Goal: Task Accomplishment & Management: Manage account settings

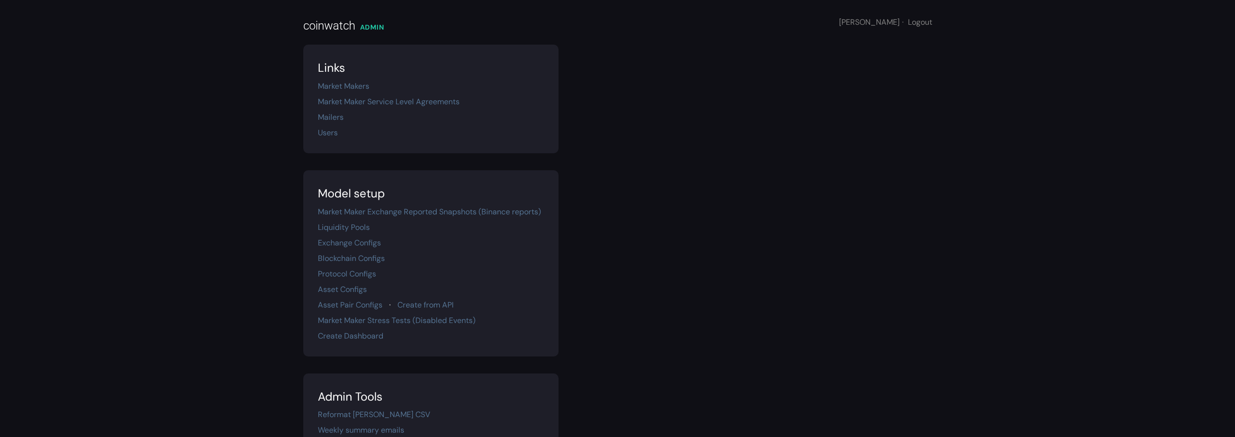
scroll to position [171, 0]
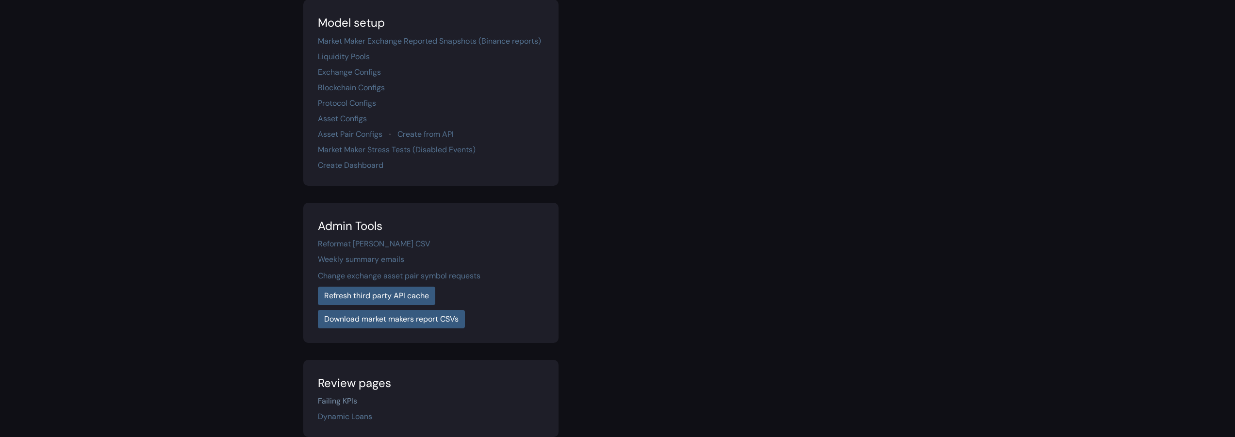
click at [342, 400] on link "Failing KPIs" at bounding box center [337, 401] width 39 height 10
click at [355, 403] on link "Failing KPIs" at bounding box center [337, 401] width 39 height 10
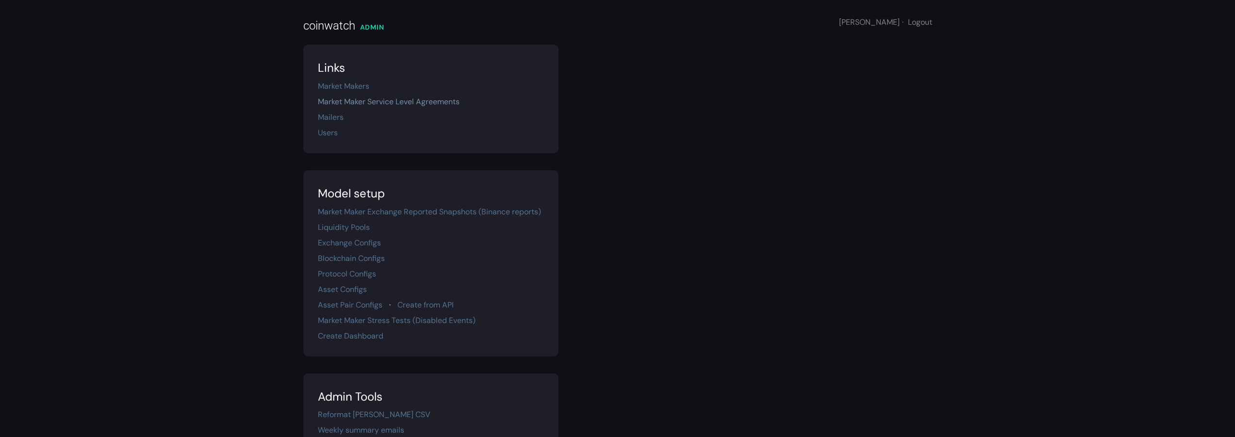
click at [381, 103] on link "Market Maker Service Level Agreements" at bounding box center [389, 102] width 142 height 10
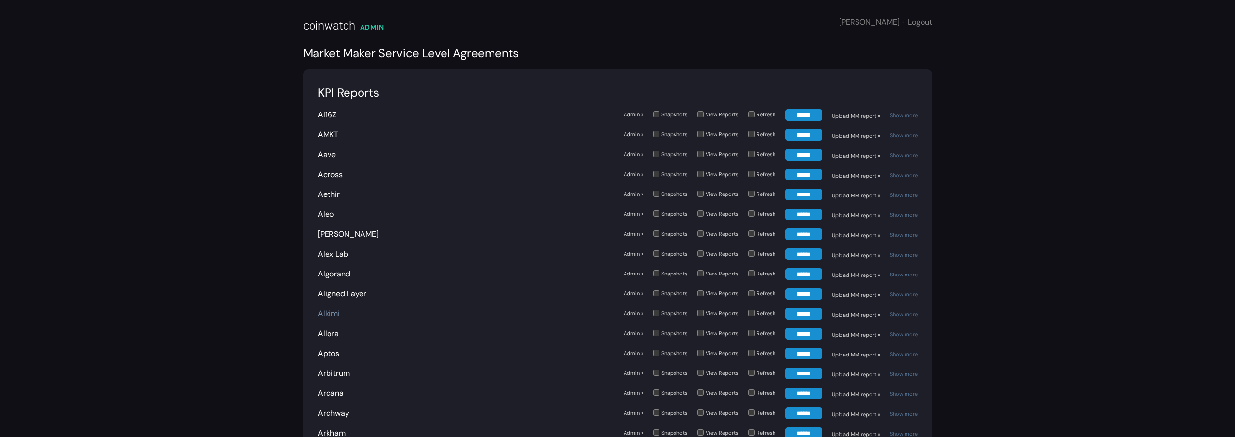
click at [327, 313] on link "Alkimi" at bounding box center [329, 314] width 22 height 10
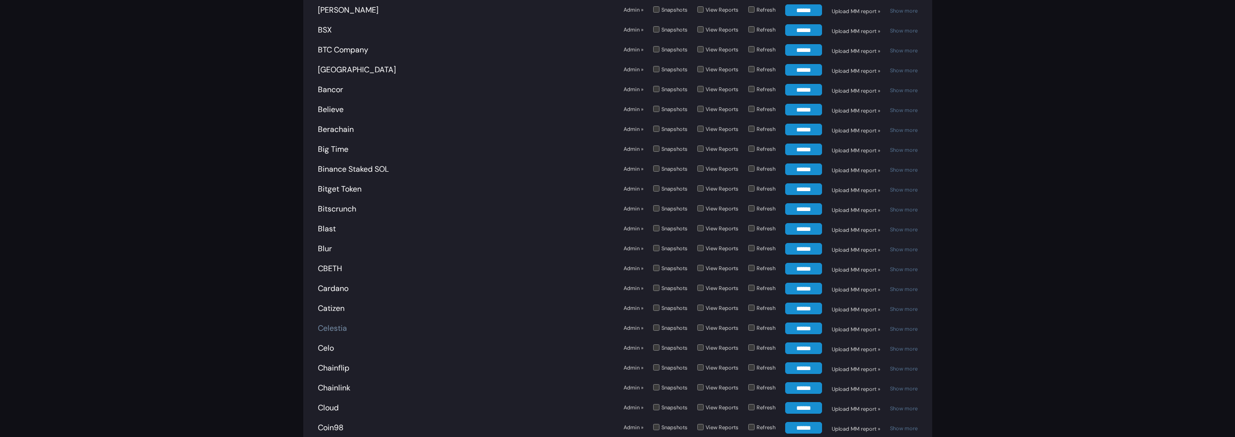
scroll to position [582, 0]
click at [336, 129] on link "Berachain" at bounding box center [336, 130] width 36 height 10
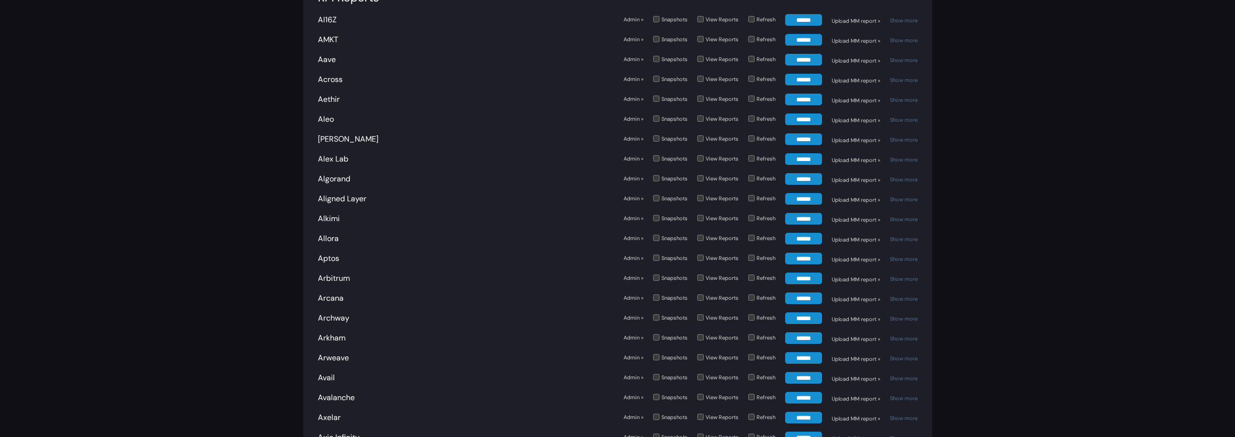
click at [637, 221] on link "Admin »" at bounding box center [634, 218] width 20 height 8
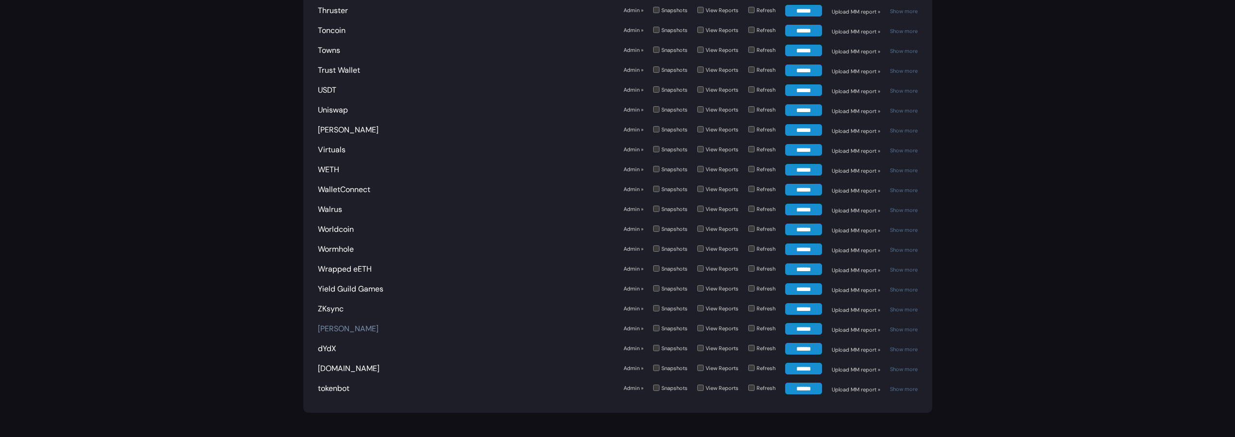
click at [320, 324] on link "[PERSON_NAME]" at bounding box center [348, 329] width 61 height 10
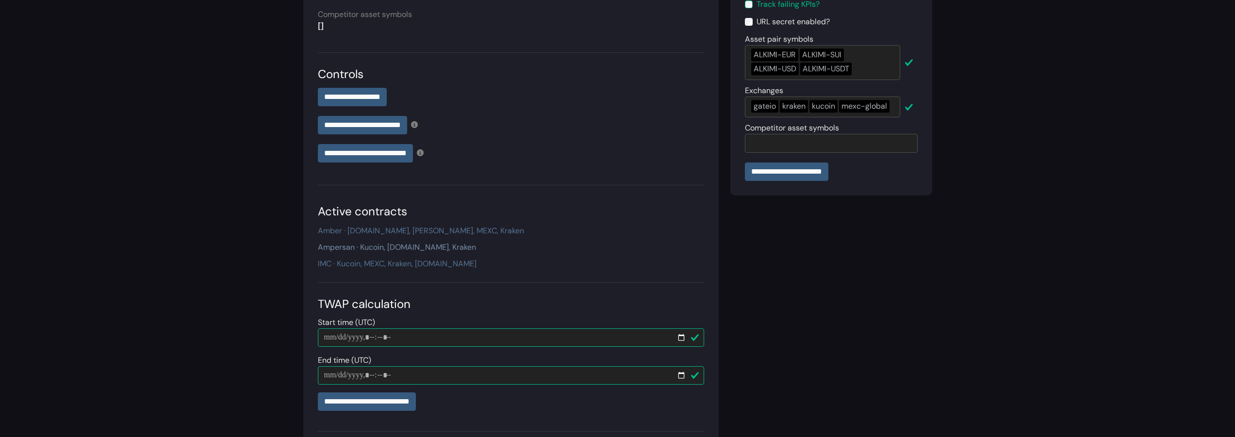
scroll to position [168, 0]
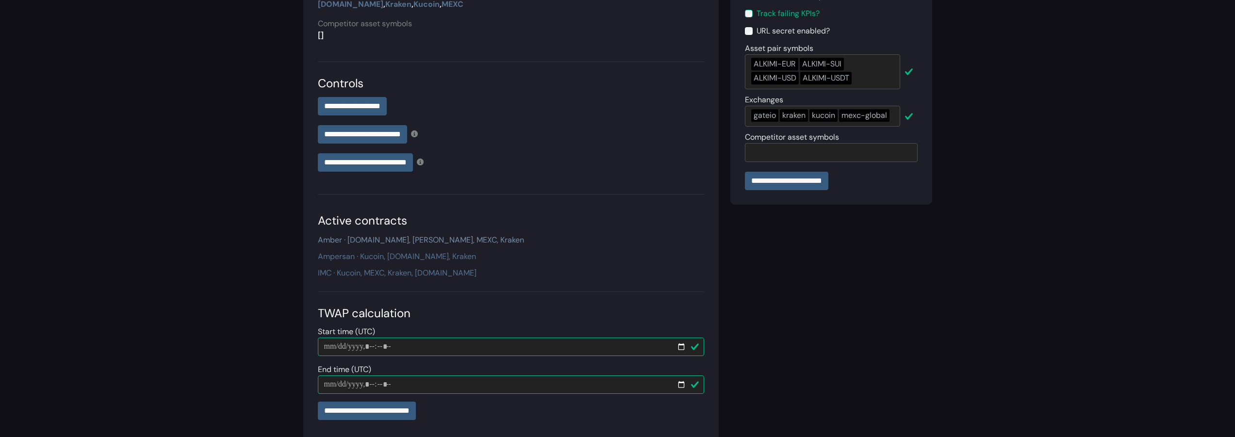
click at [419, 239] on link "Amber · [DOMAIN_NAME], [PERSON_NAME], MEXC, Kraken" at bounding box center [421, 240] width 206 height 10
click at [407, 254] on link "Ampersan · Kucoin, Gate.io, Kraken" at bounding box center [397, 256] width 158 height 10
click at [406, 268] on link "IMC · Kucoin, MEXC, Kraken, Gate.io" at bounding box center [397, 273] width 159 height 10
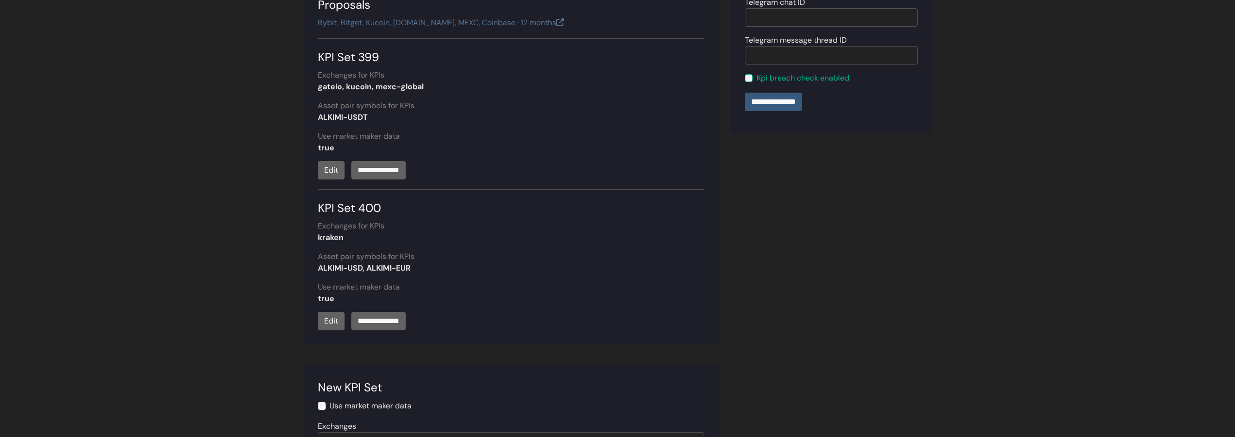
scroll to position [487, 0]
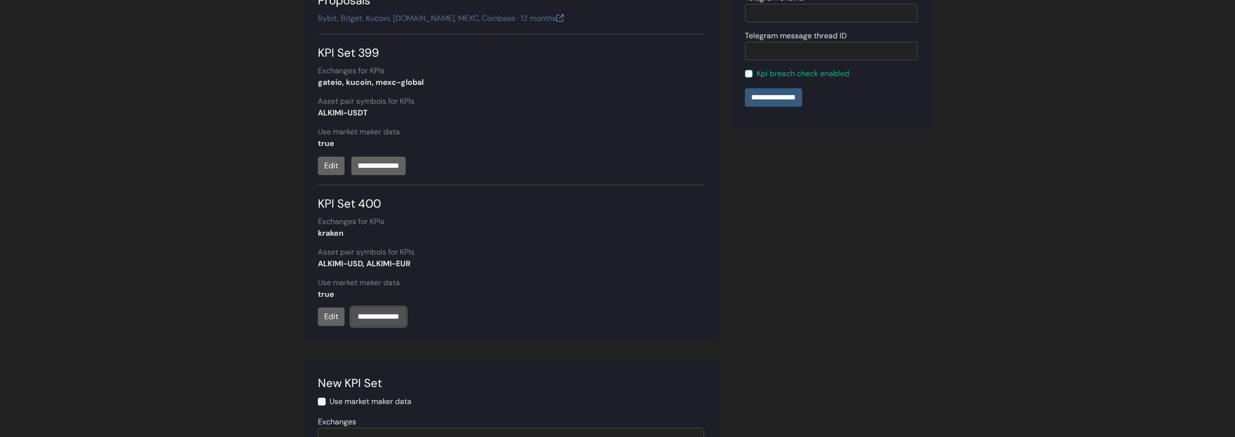
click at [389, 325] on input "**********" at bounding box center [378, 317] width 54 height 18
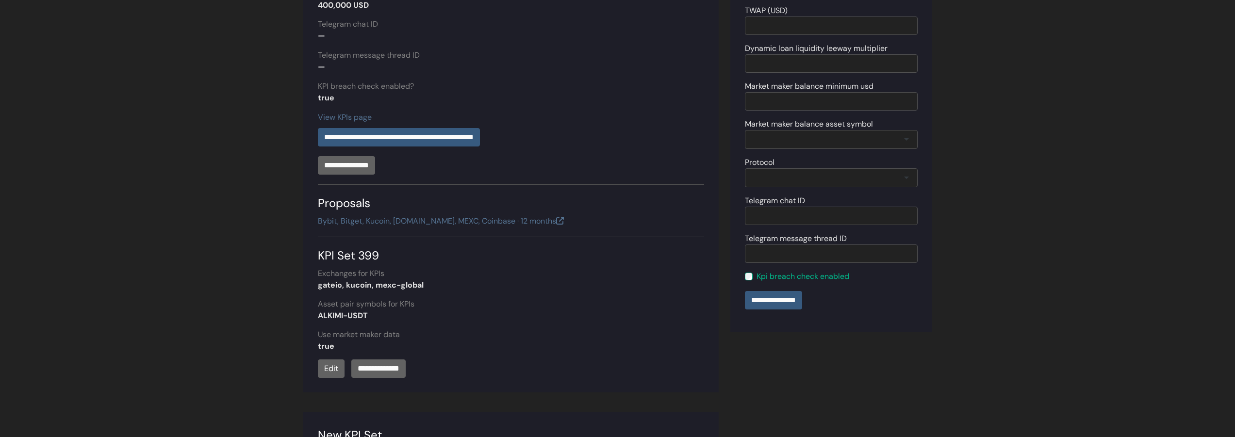
scroll to position [424, 0]
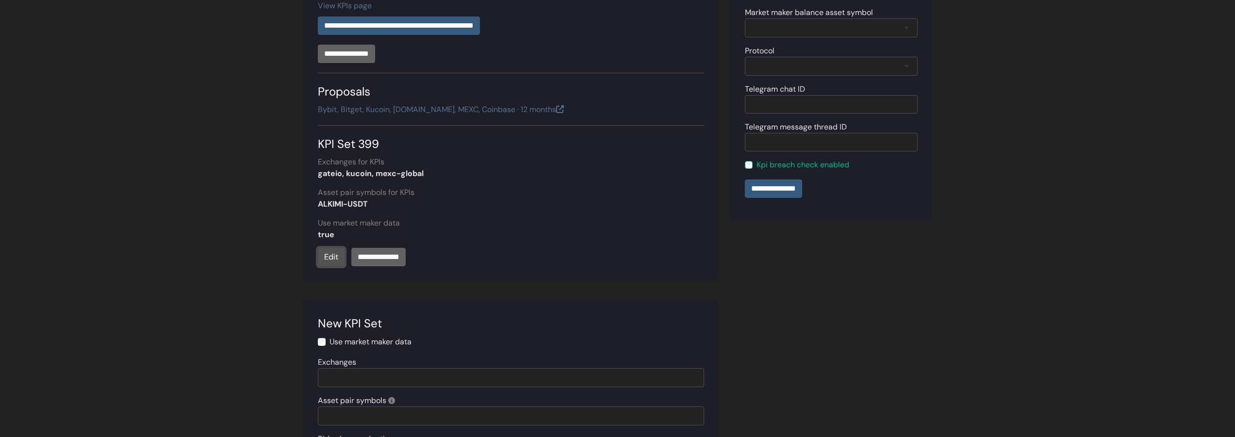
click at [340, 254] on link "Edit" at bounding box center [331, 257] width 27 height 18
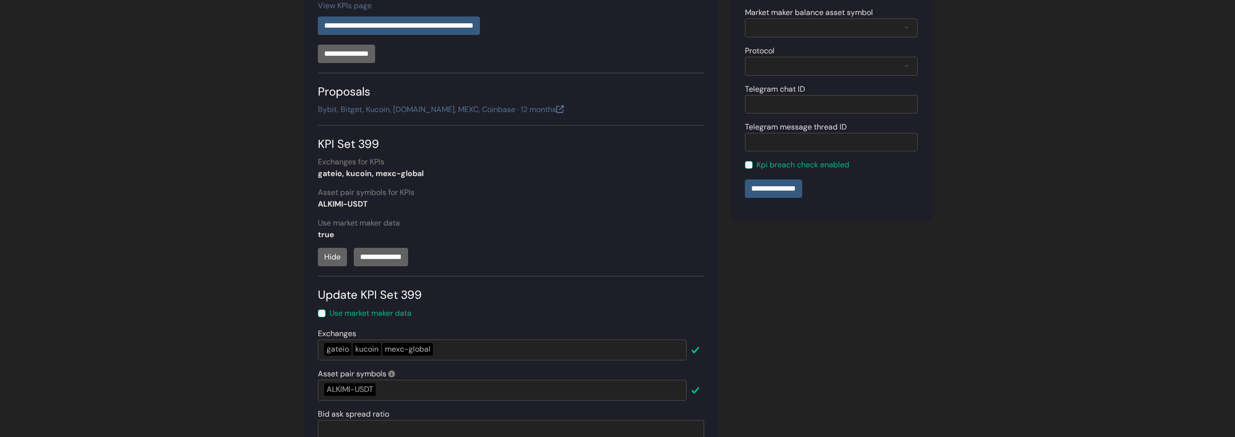
click at [384, 349] on div "mexc-global" at bounding box center [407, 349] width 50 height 13
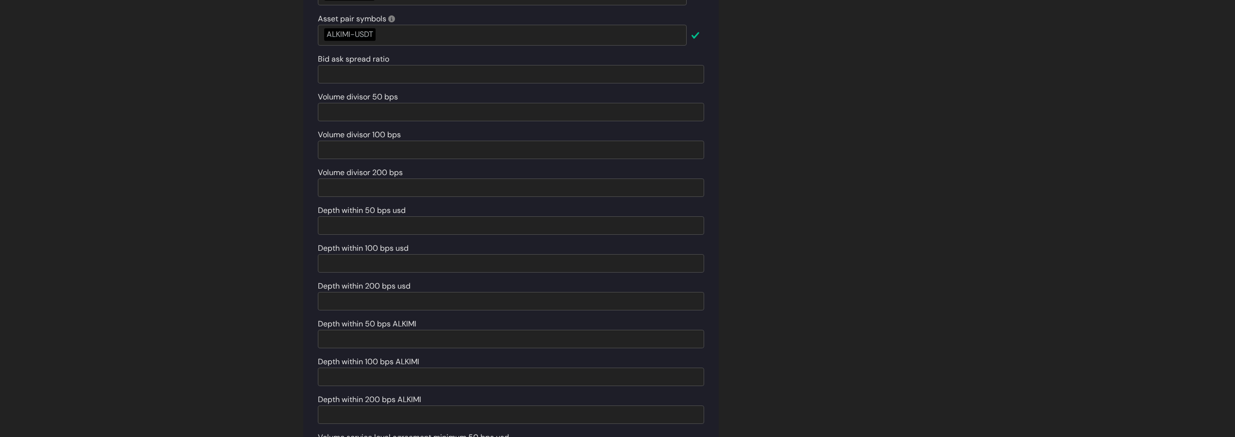
scroll to position [962, 0]
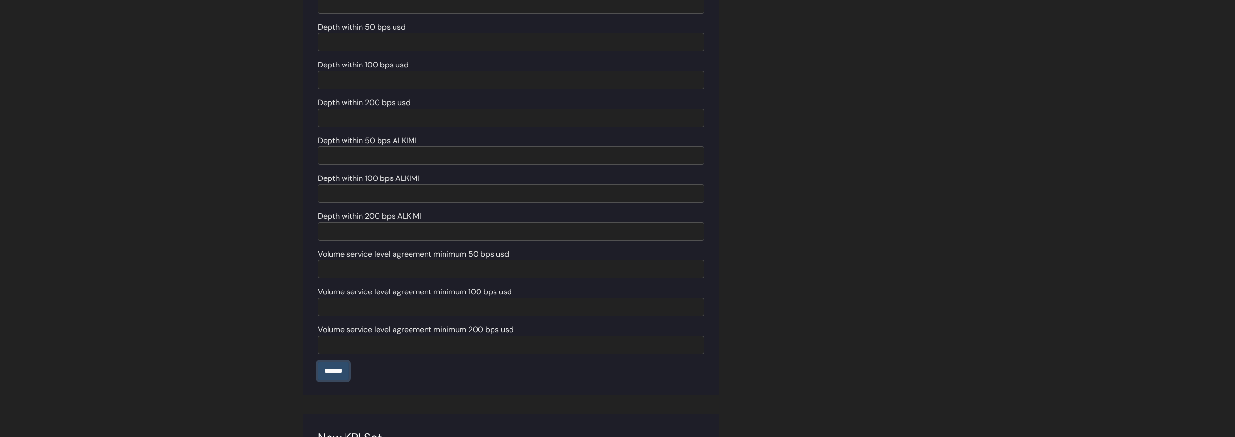
click at [335, 373] on input "******" at bounding box center [333, 371] width 31 height 18
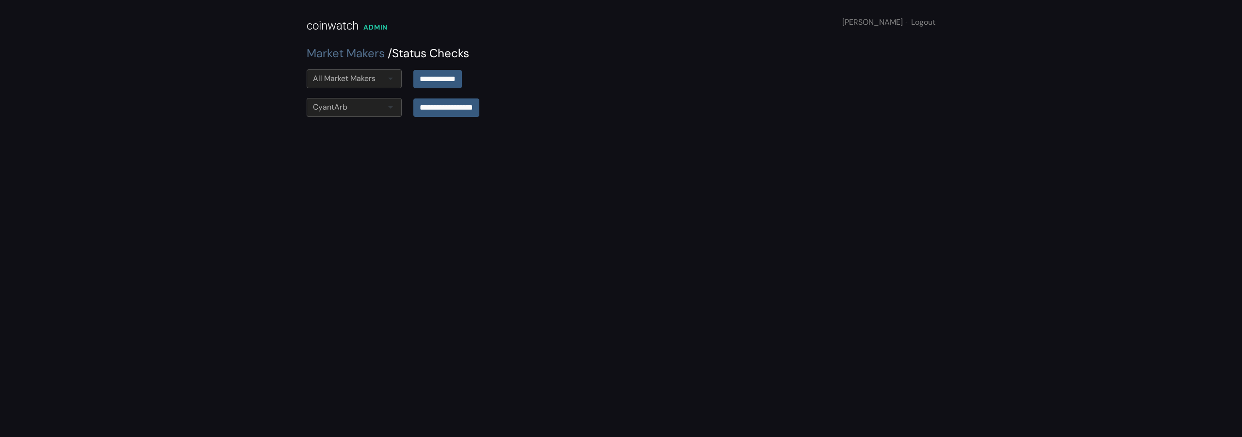
click at [354, 73] on div "All Market Makers" at bounding box center [344, 79] width 63 height 12
click at [439, 72] on input "**********" at bounding box center [437, 78] width 49 height 18
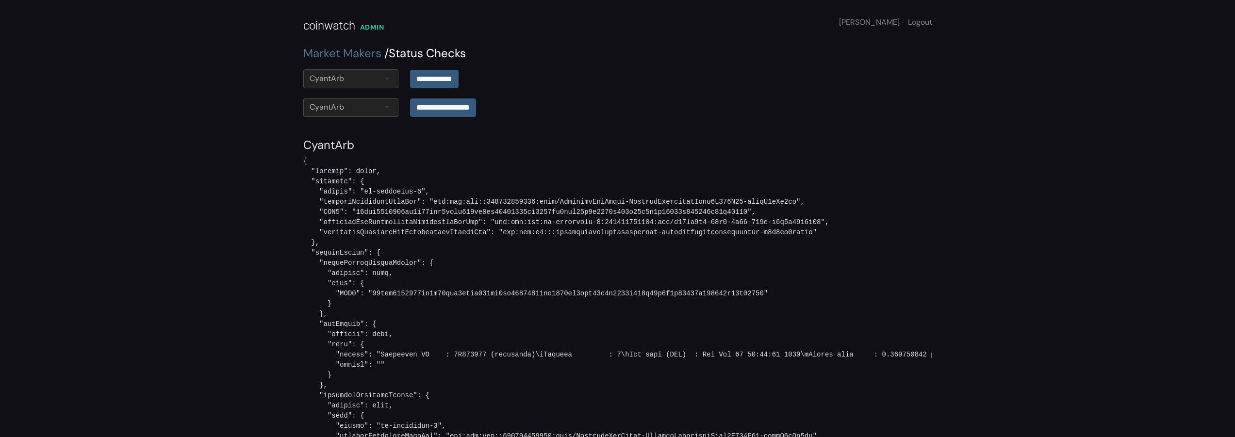
click at [646, 124] on div "**********" at bounding box center [617, 112] width 641 height 29
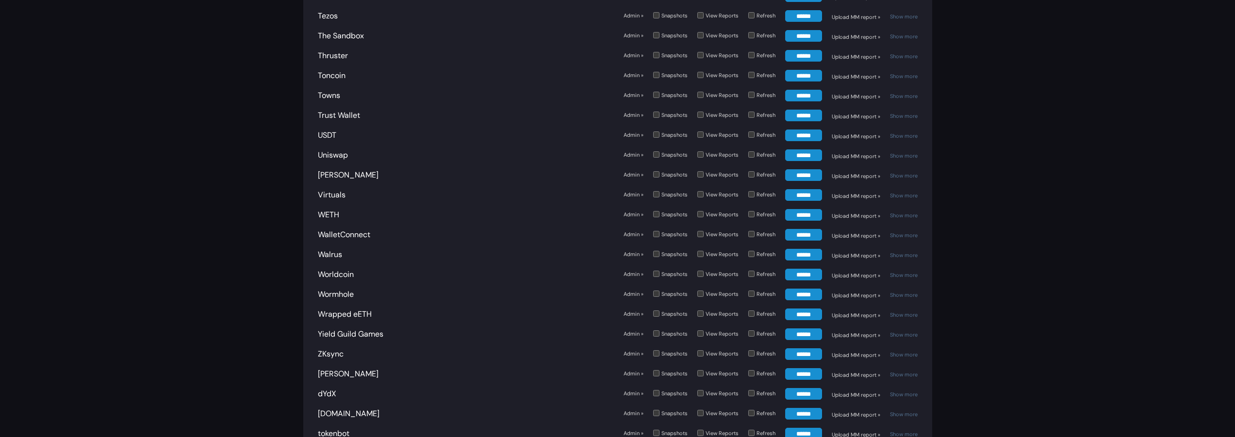
scroll to position [95, 0]
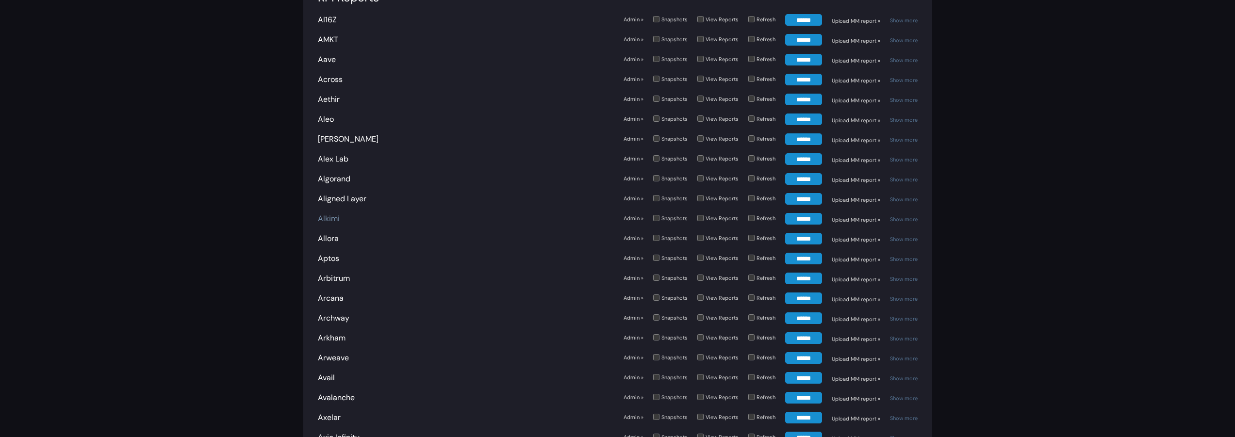
click at [327, 219] on link "Alkimi" at bounding box center [329, 219] width 22 height 10
click at [340, 241] on link "LayerZero" at bounding box center [335, 238] width 35 height 10
drag, startPoint x: 636, startPoint y: 239, endPoint x: 621, endPoint y: 225, distance: 20.6
click at [636, 239] on link "Admin »" at bounding box center [634, 238] width 20 height 8
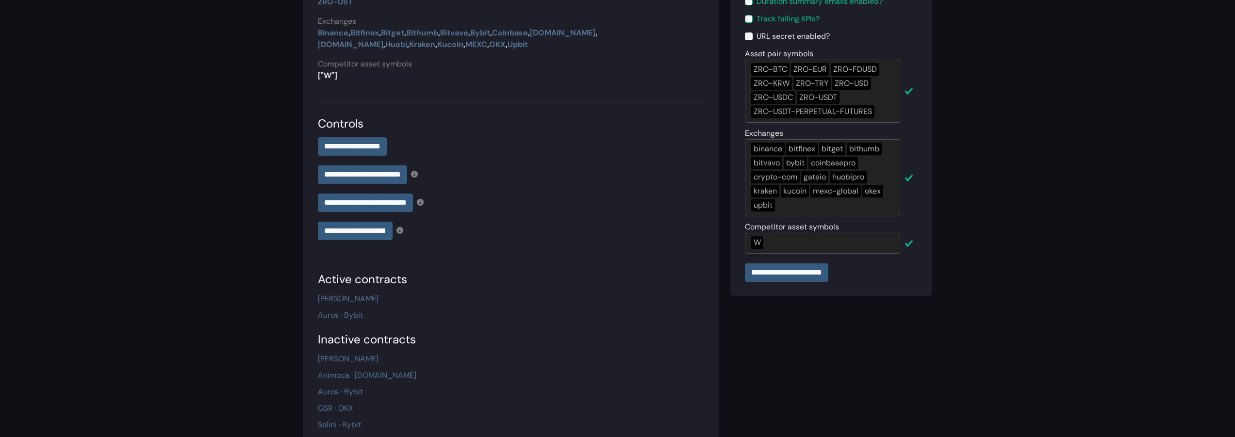
scroll to position [169, 0]
